Goal: Navigation & Orientation: Go to known website

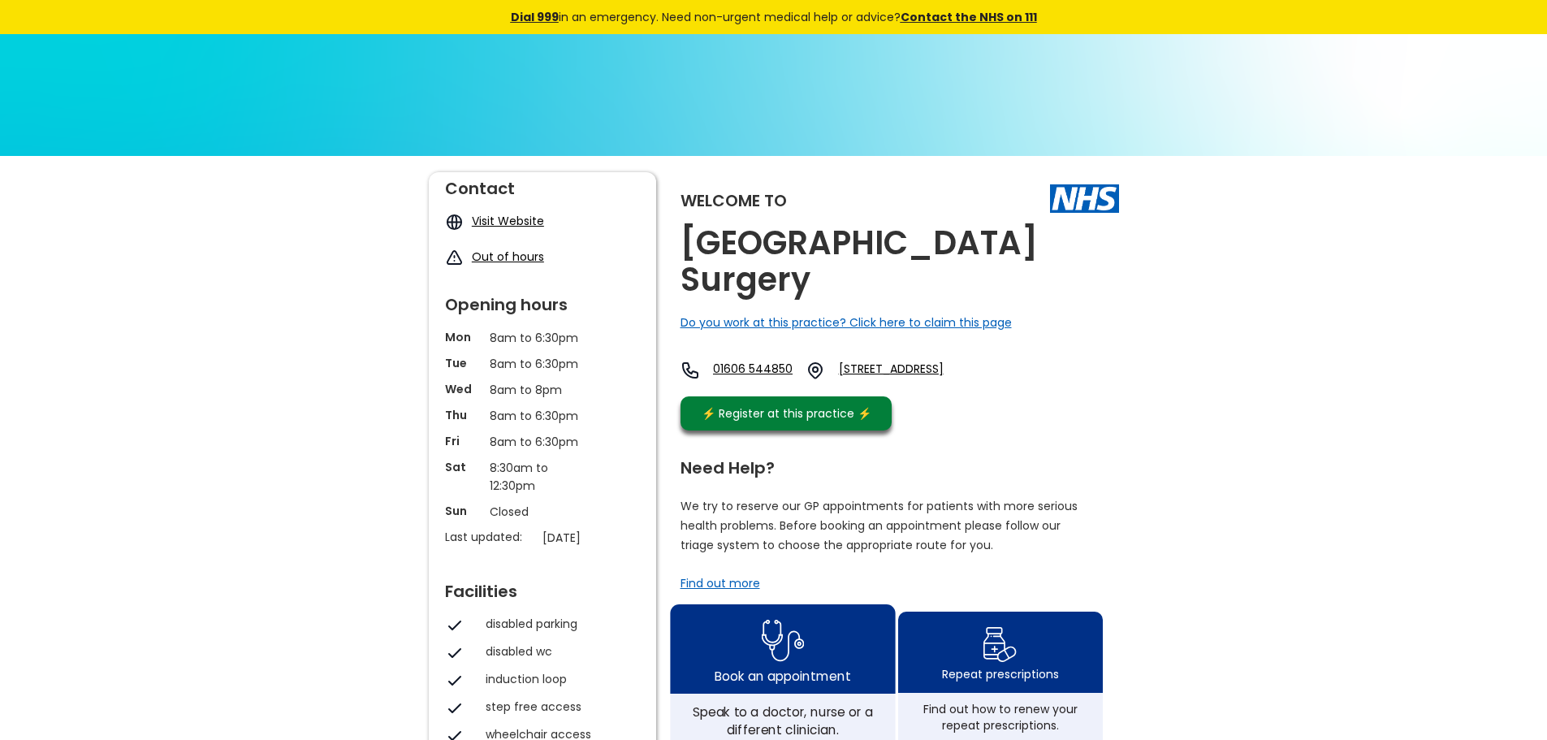
click at [762, 632] on img at bounding box center [782, 640] width 43 height 53
click at [494, 223] on link "Visit Website" at bounding box center [508, 221] width 72 height 16
click at [706, 575] on div "Find out more" at bounding box center [720, 583] width 80 height 16
